Goal: Transaction & Acquisition: Purchase product/service

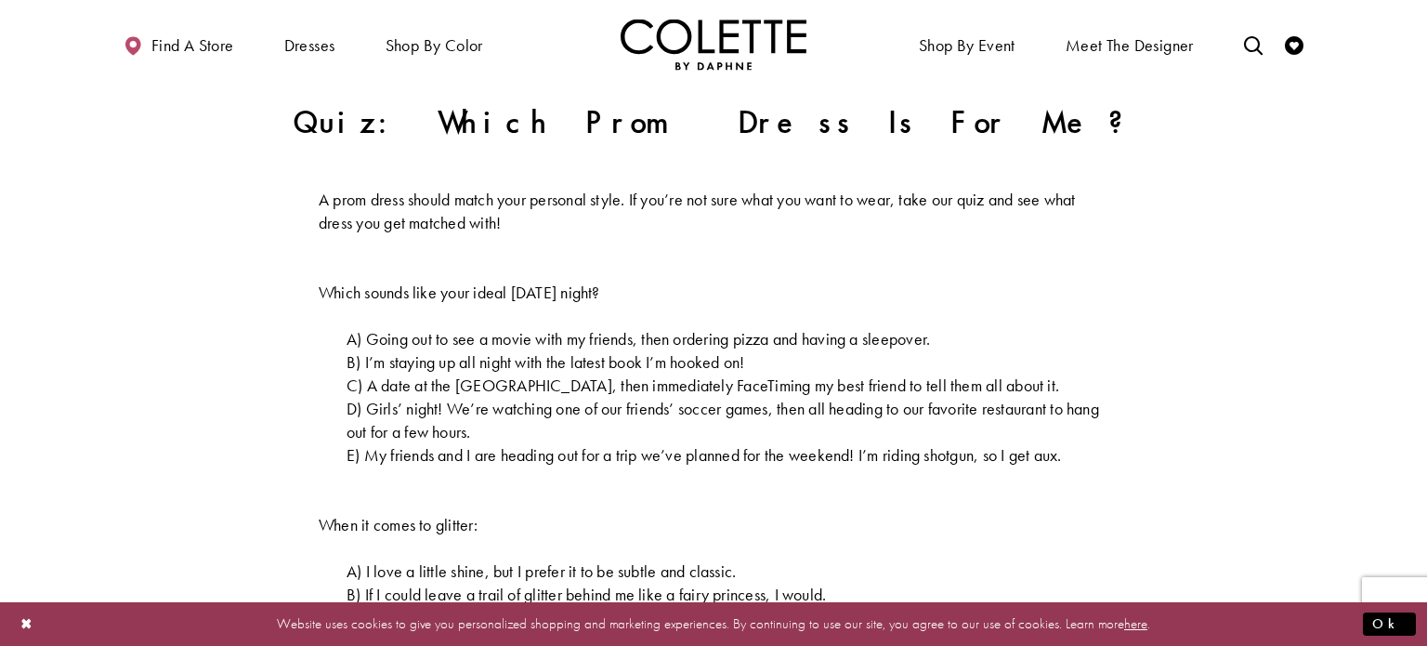
scroll to position [551, 0]
drag, startPoint x: 780, startPoint y: 359, endPoint x: 667, endPoint y: 361, distance: 113.4
click at [667, 361] on p "B) I’m staying up all night with the latest book I’m hooked on!" at bounding box center [714, 359] width 790 height 23
click at [667, 361] on span "B) I’m staying up all night with the latest book I’m hooked on!" at bounding box center [546, 359] width 399 height 21
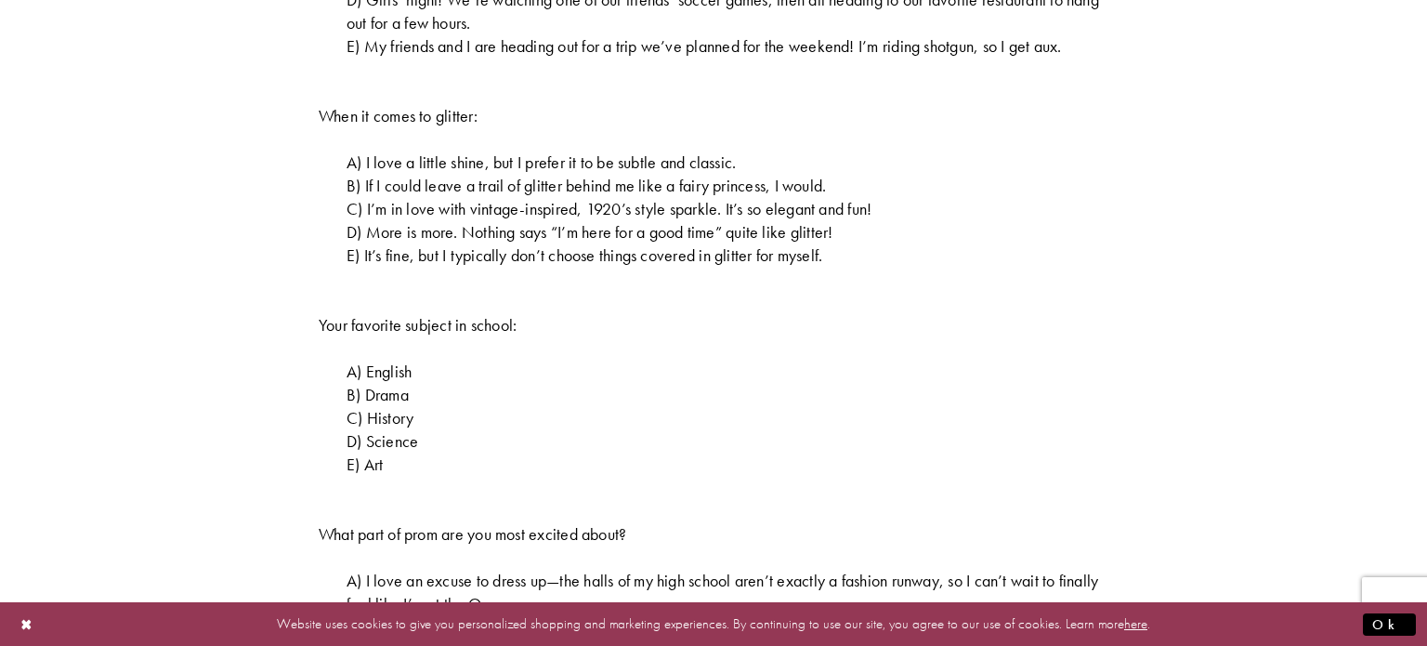
scroll to position [0, 0]
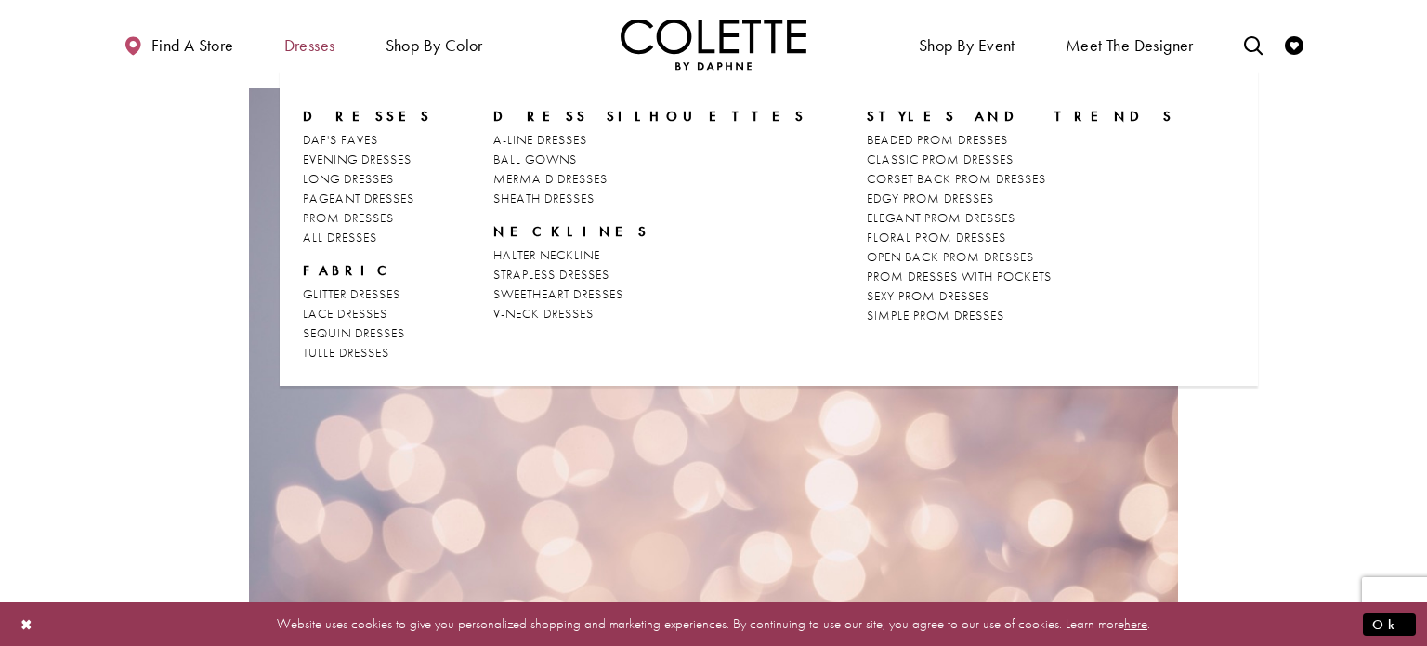
click at [314, 41] on span "Dresses" at bounding box center [309, 45] width 51 height 19
click at [365, 220] on span "PROM DRESSES" at bounding box center [348, 217] width 91 height 17
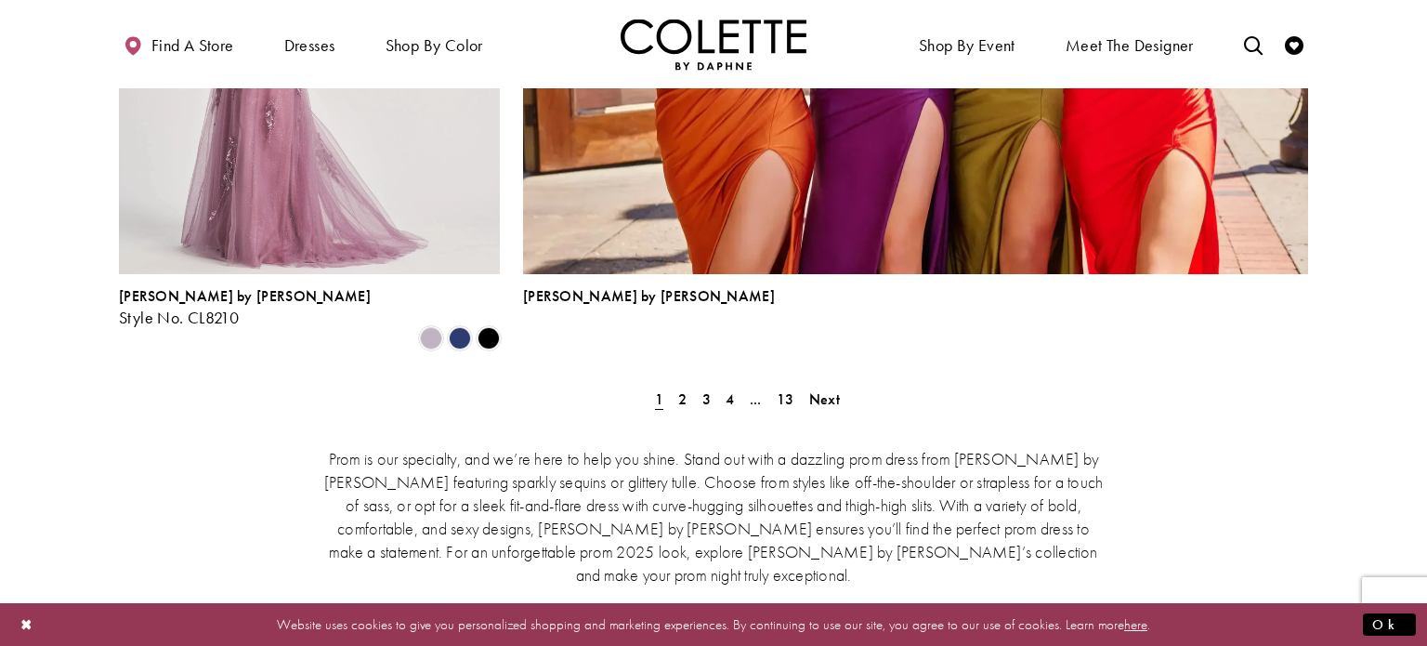
scroll to position [4266, 0]
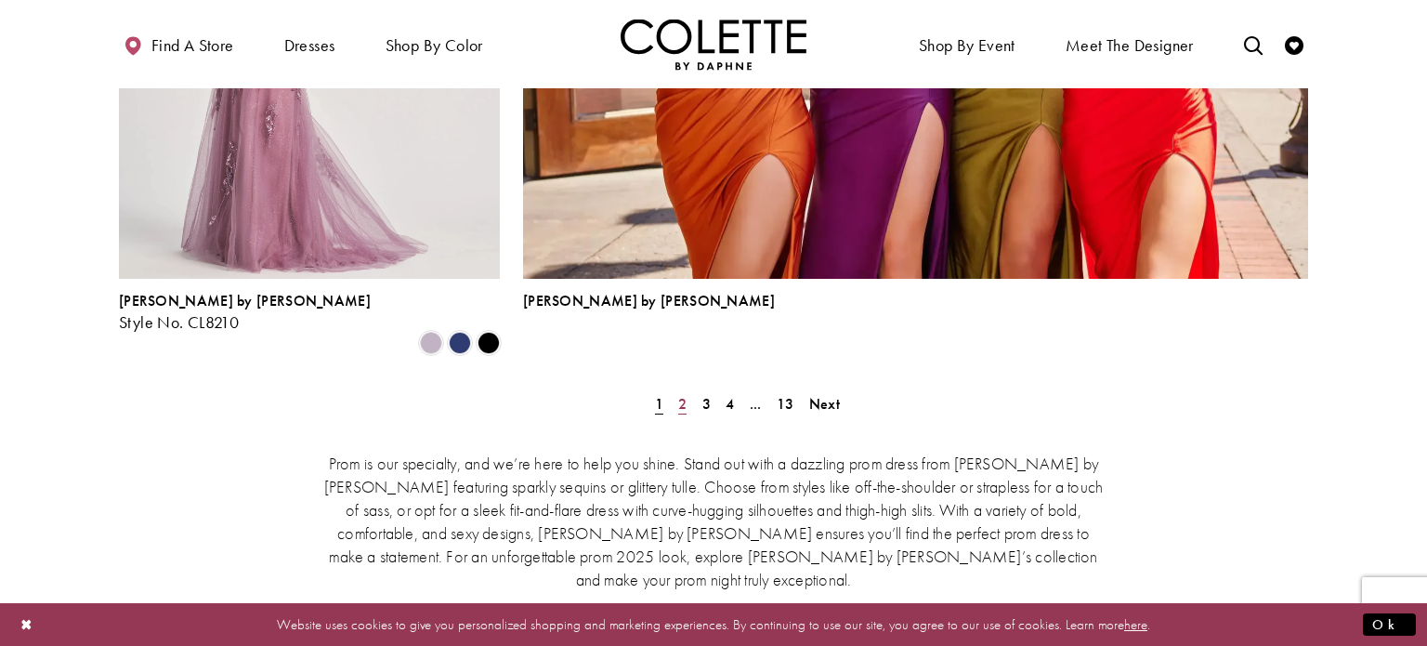
click at [676, 390] on link "2" at bounding box center [683, 403] width 20 height 27
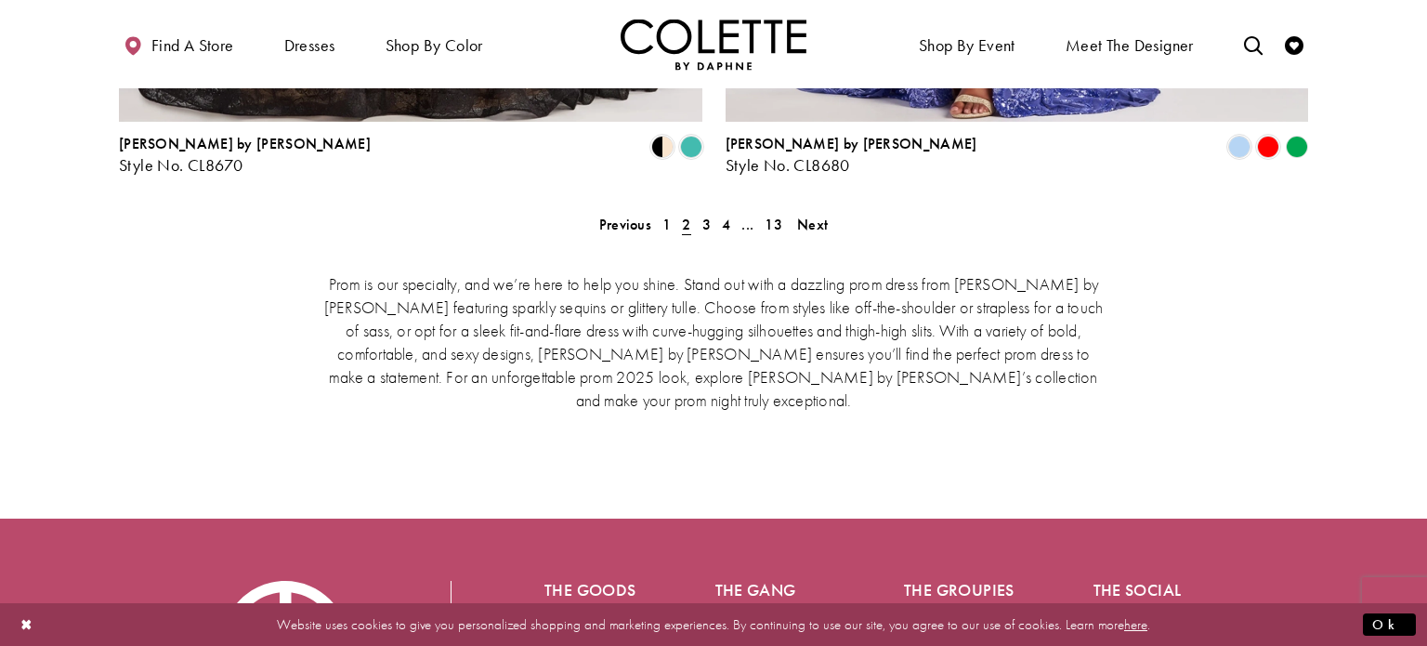
scroll to position [4025, 0]
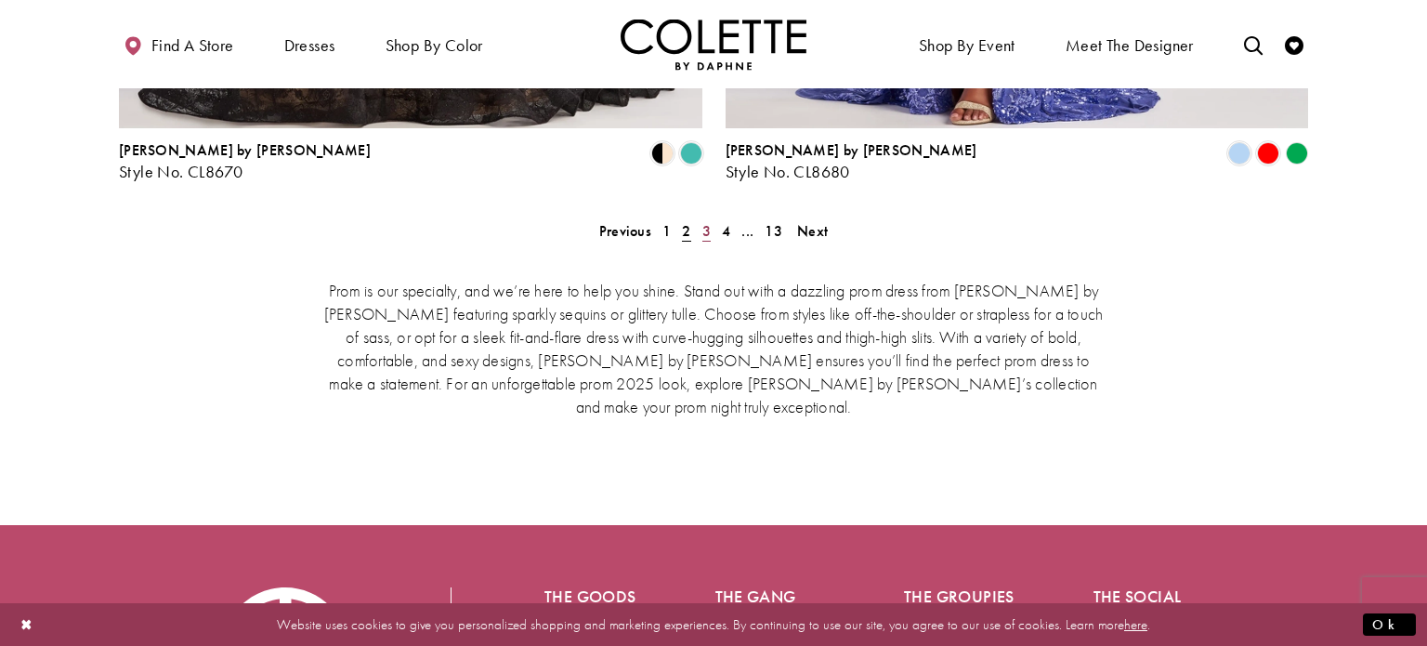
click at [702, 221] on span "3" at bounding box center [706, 231] width 8 height 20
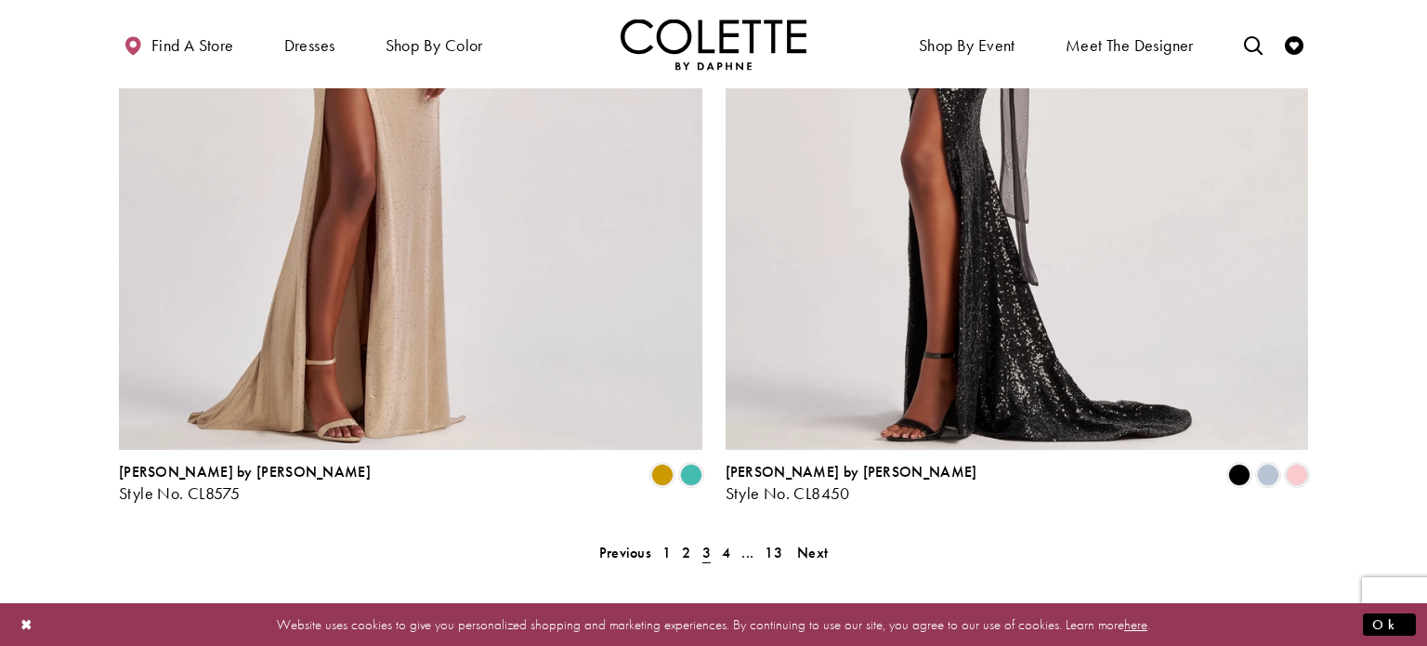
scroll to position [3759, 0]
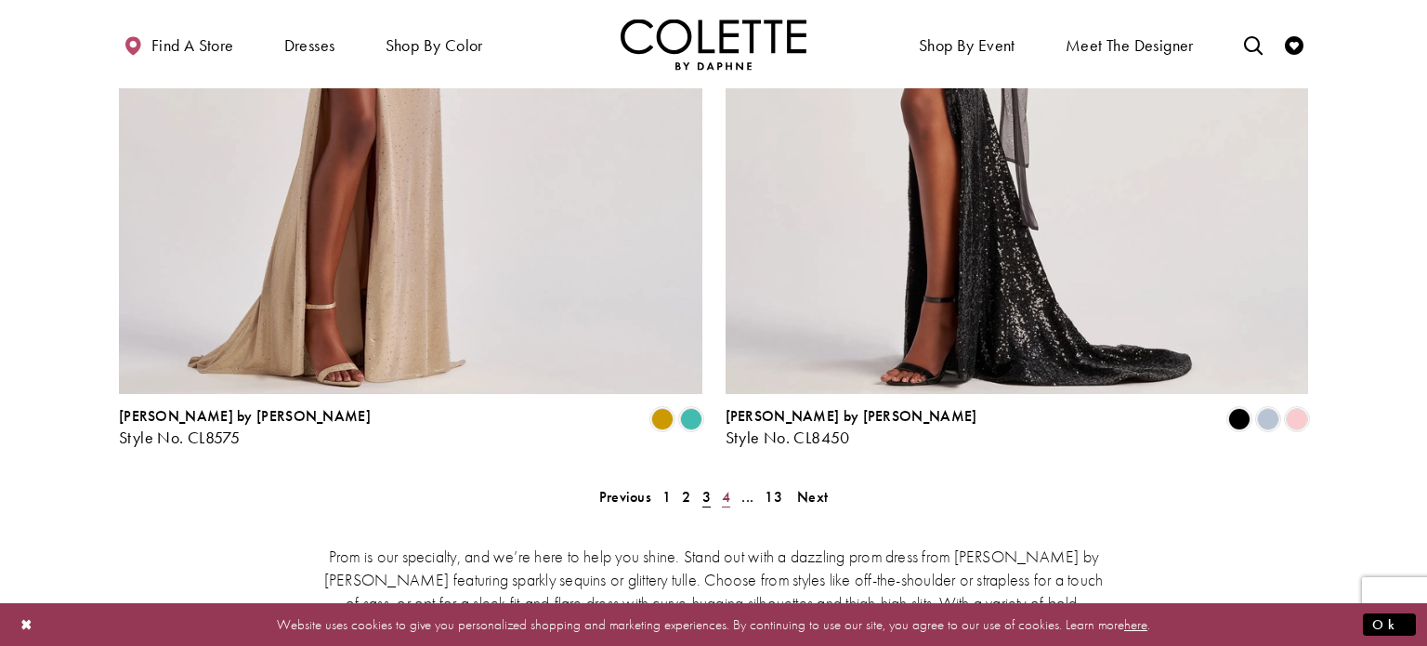
click at [719, 483] on link "4" at bounding box center [726, 496] width 20 height 27
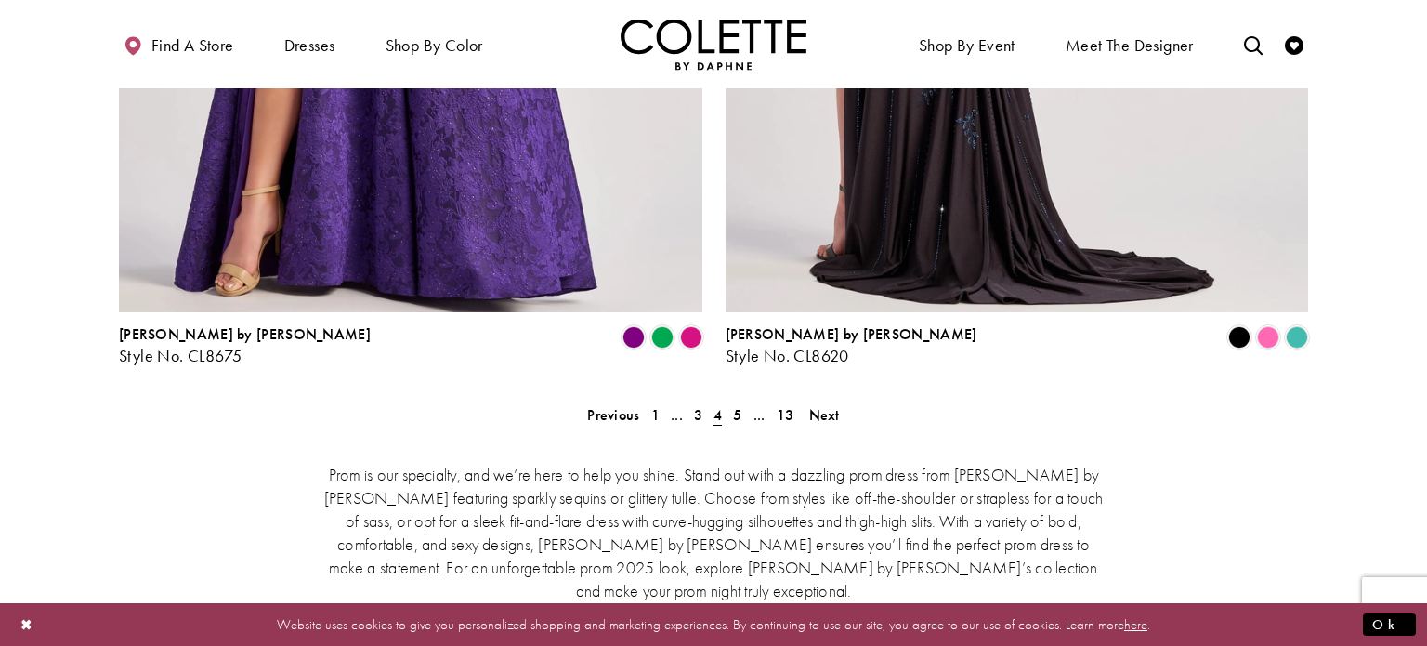
scroll to position [3843, 0]
